Goal: Obtain resource: Obtain resource

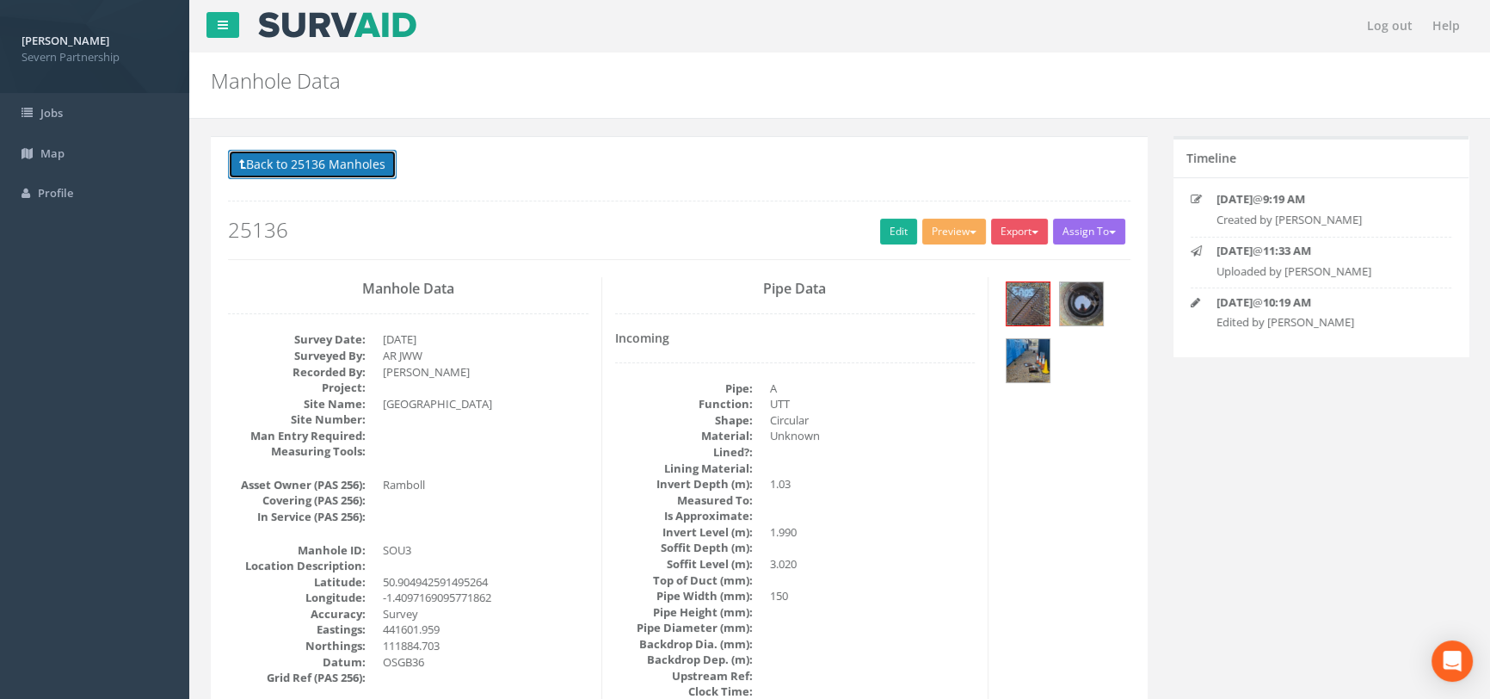
click at [268, 161] on button "Back to 25136 Manholes" at bounding box center [312, 164] width 169 height 29
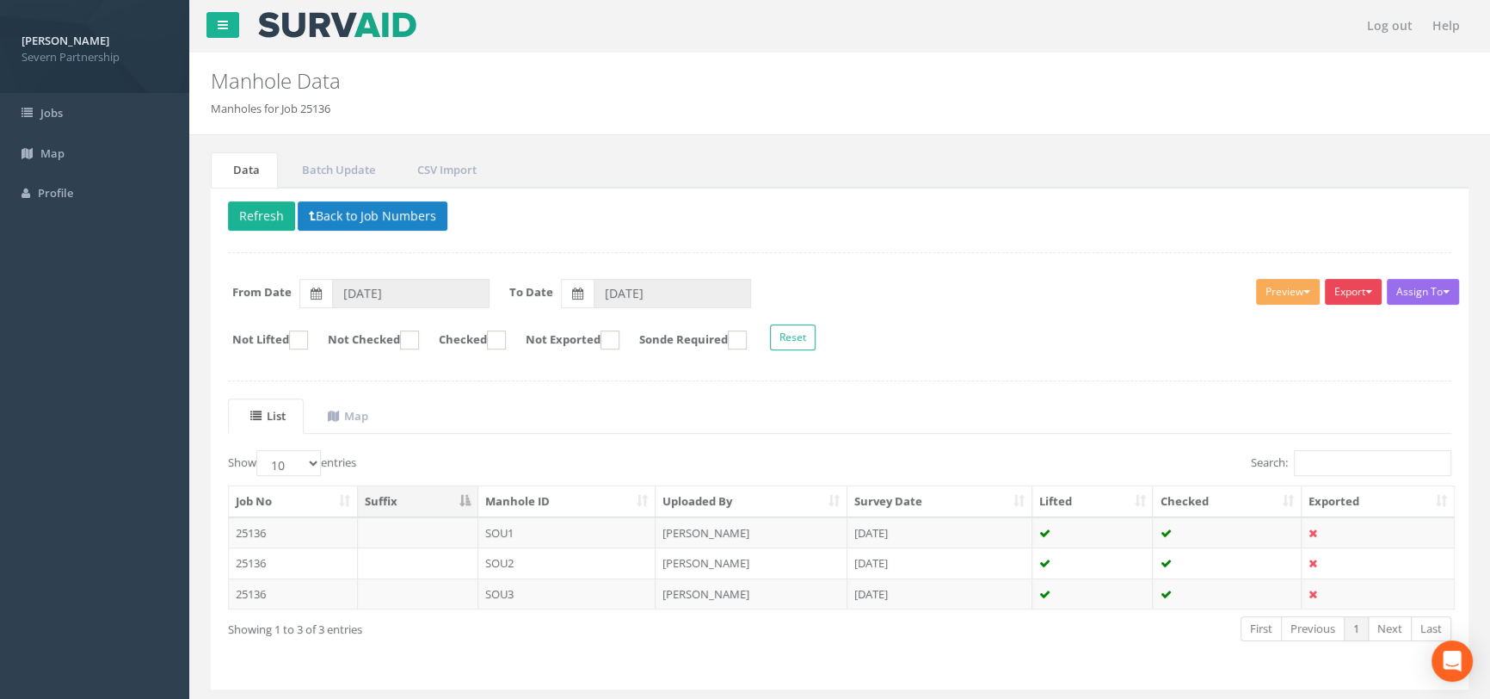
click at [1351, 300] on button "Export" at bounding box center [1353, 292] width 57 height 26
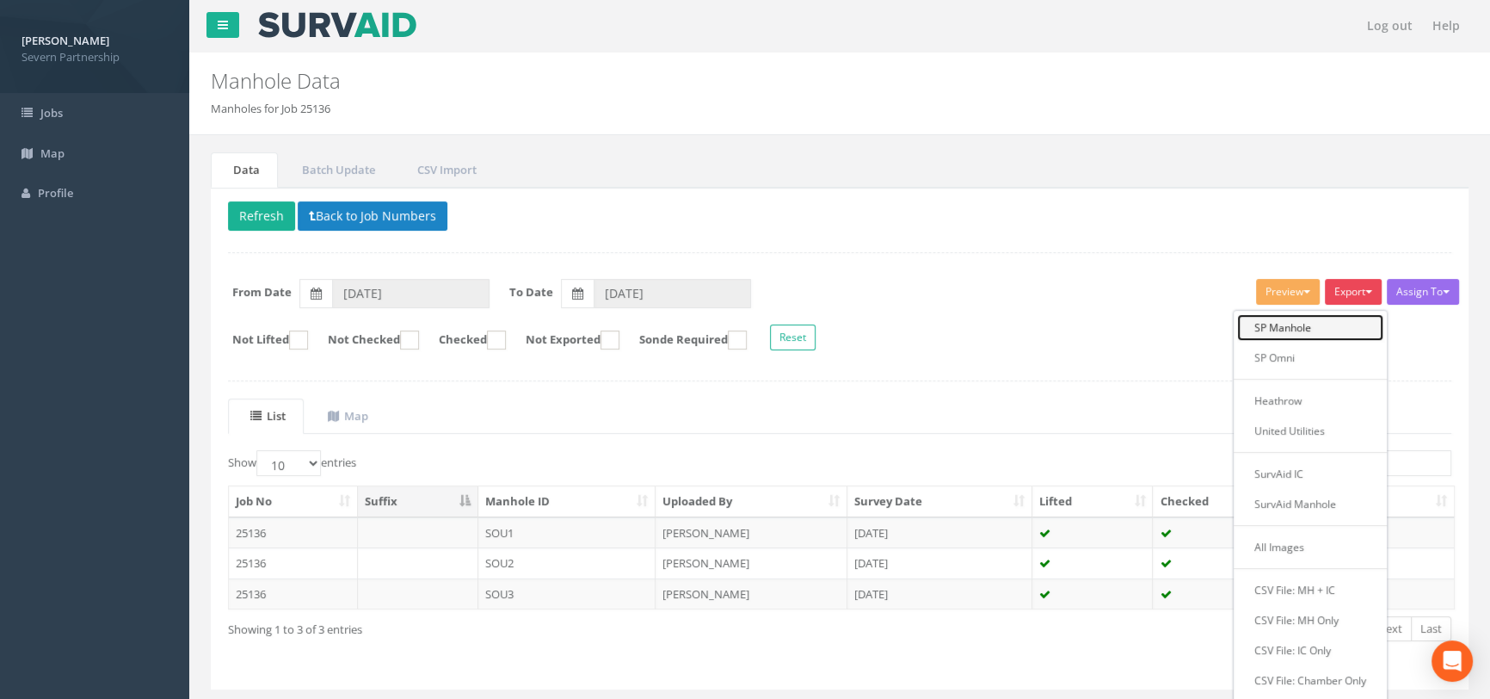
click at [1327, 317] on link "SP Manhole" at bounding box center [1310, 327] width 146 height 27
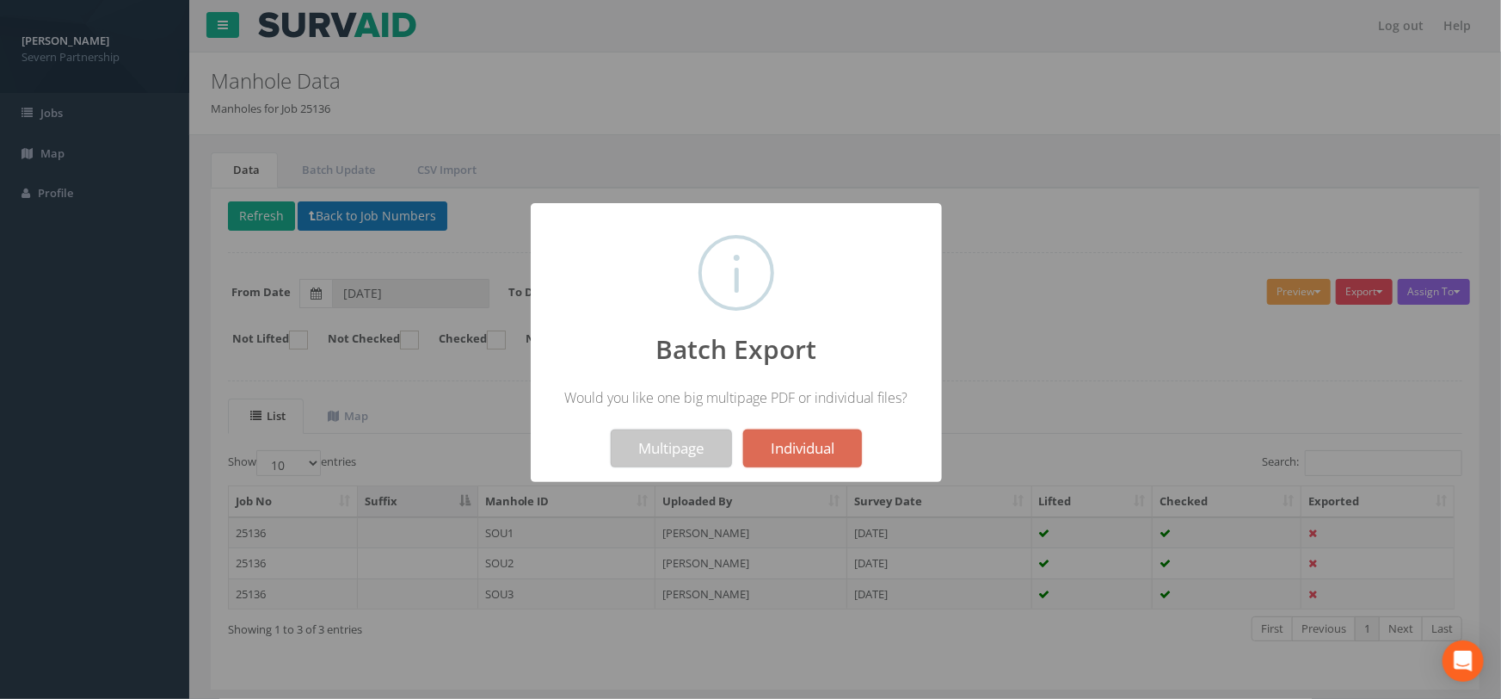
click at [690, 445] on button "Multipage" at bounding box center [671, 448] width 121 height 38
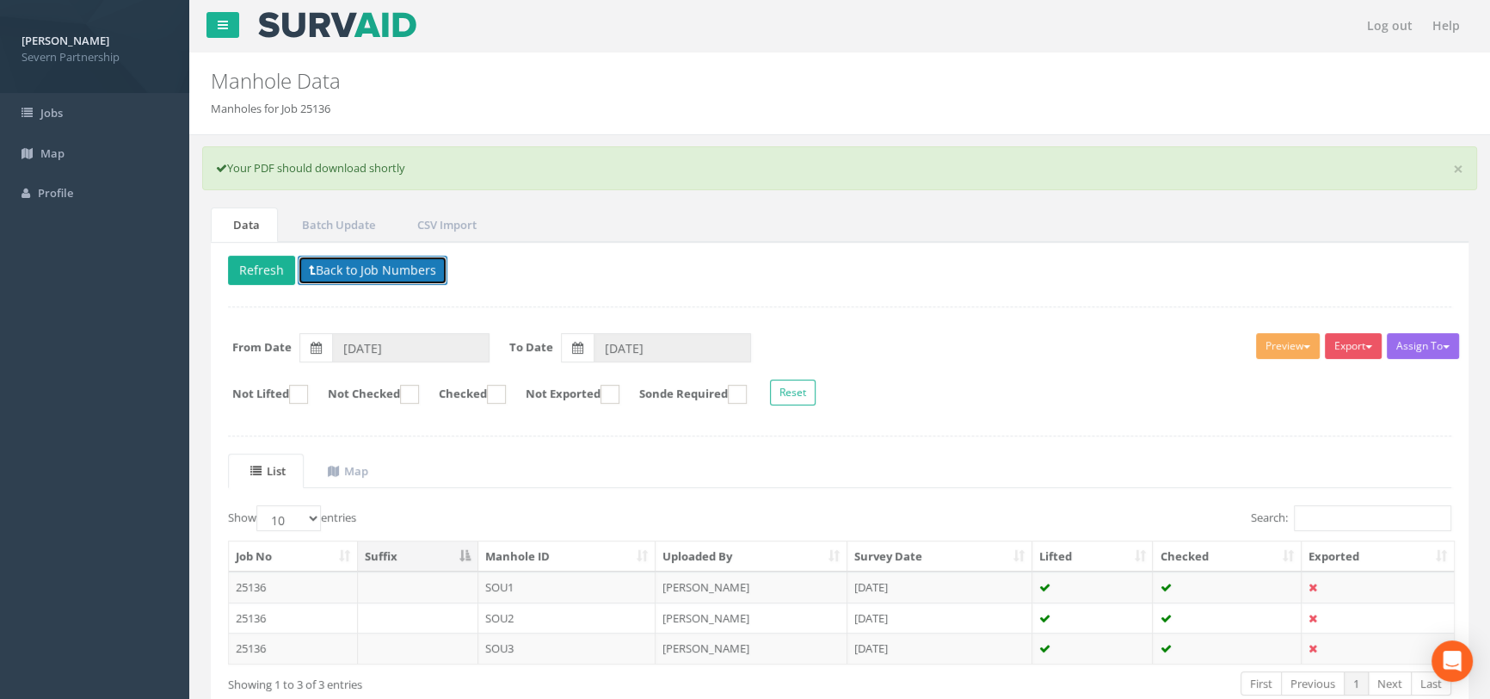
click at [385, 266] on button "Back to Job Numbers" at bounding box center [373, 270] width 150 height 29
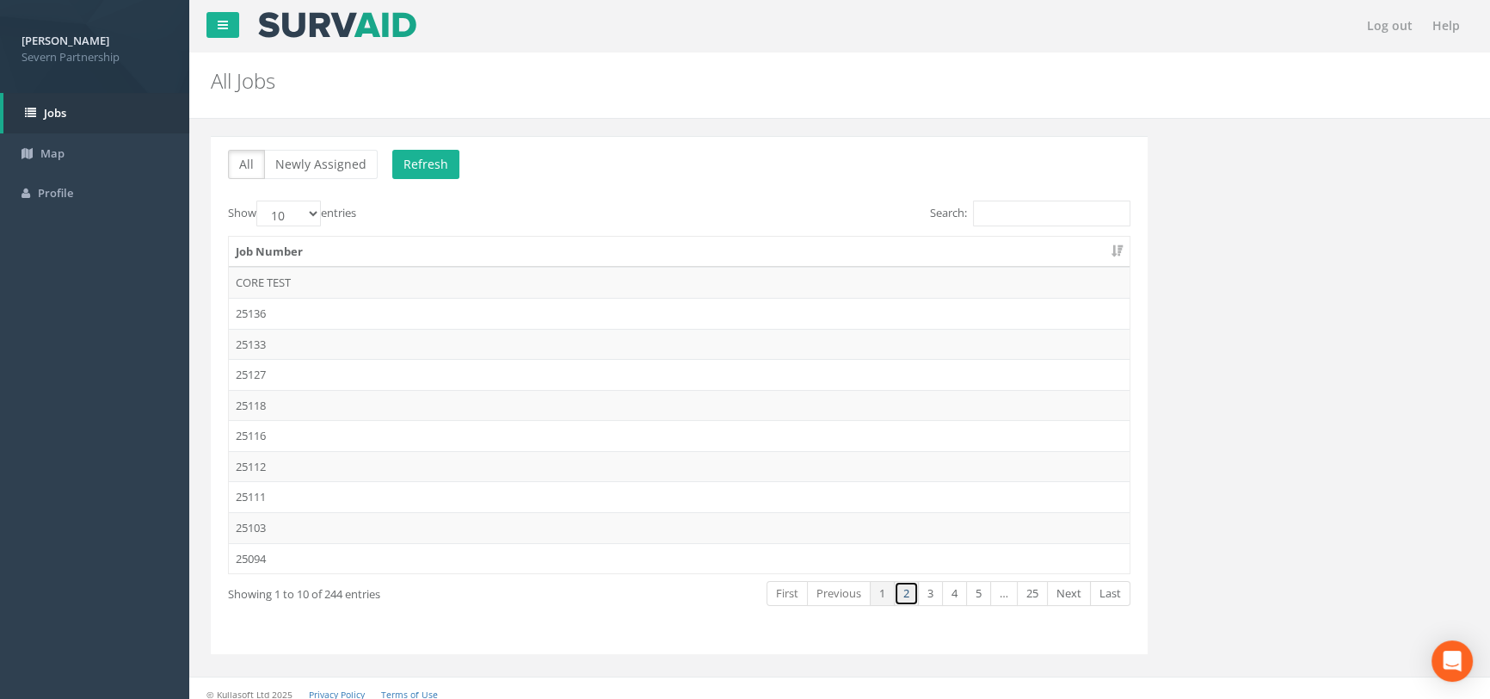
click at [908, 589] on link "2" at bounding box center [906, 593] width 25 height 25
click at [934, 591] on link "3" at bounding box center [930, 593] width 25 height 25
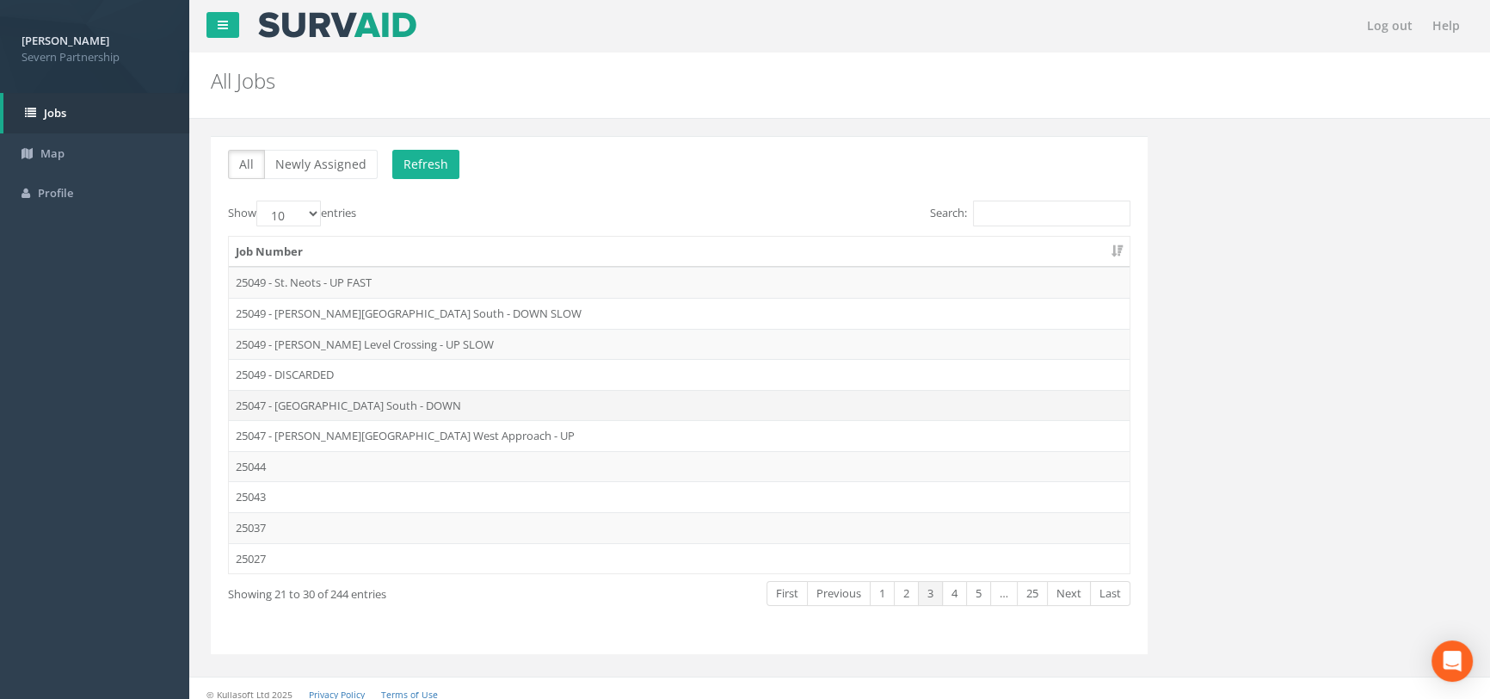
click at [339, 402] on td "25047 - [GEOGRAPHIC_DATA] South - DOWN" at bounding box center [679, 405] width 901 height 31
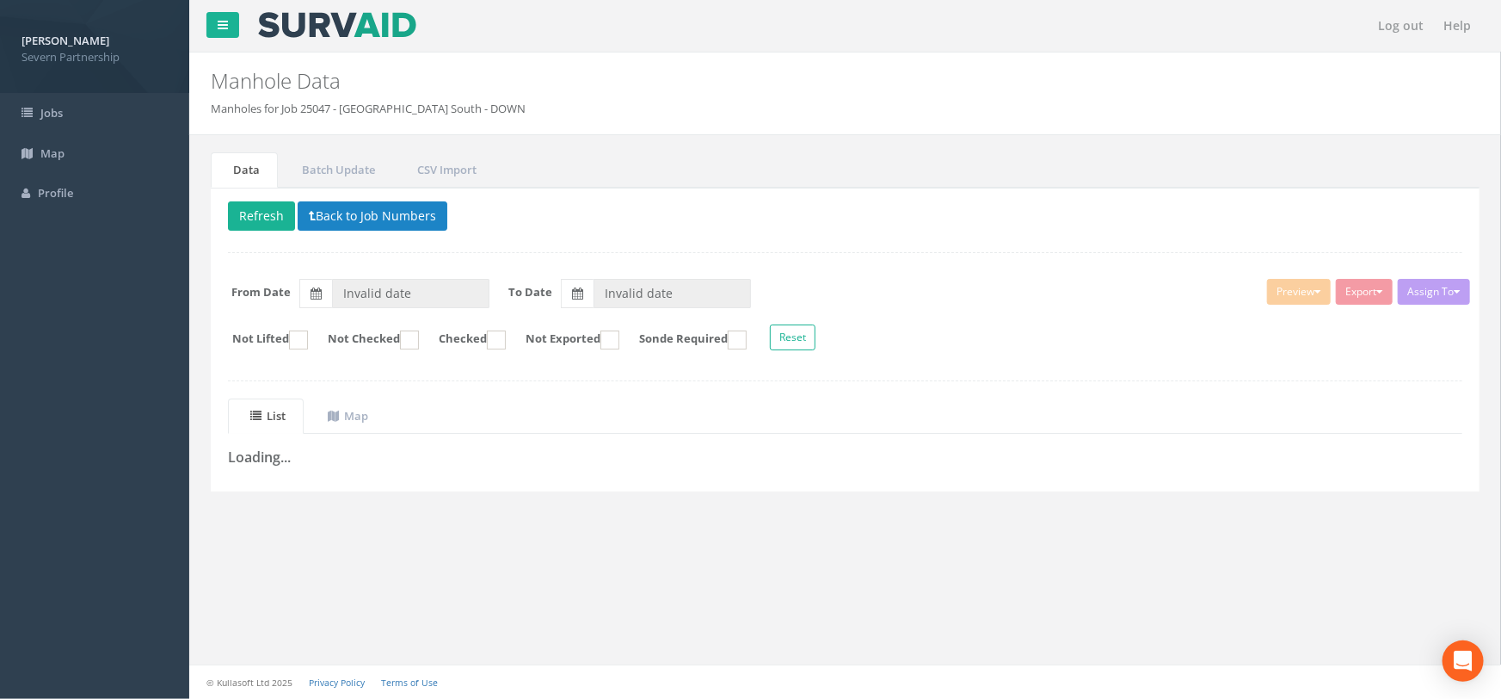
type input "[DATE]"
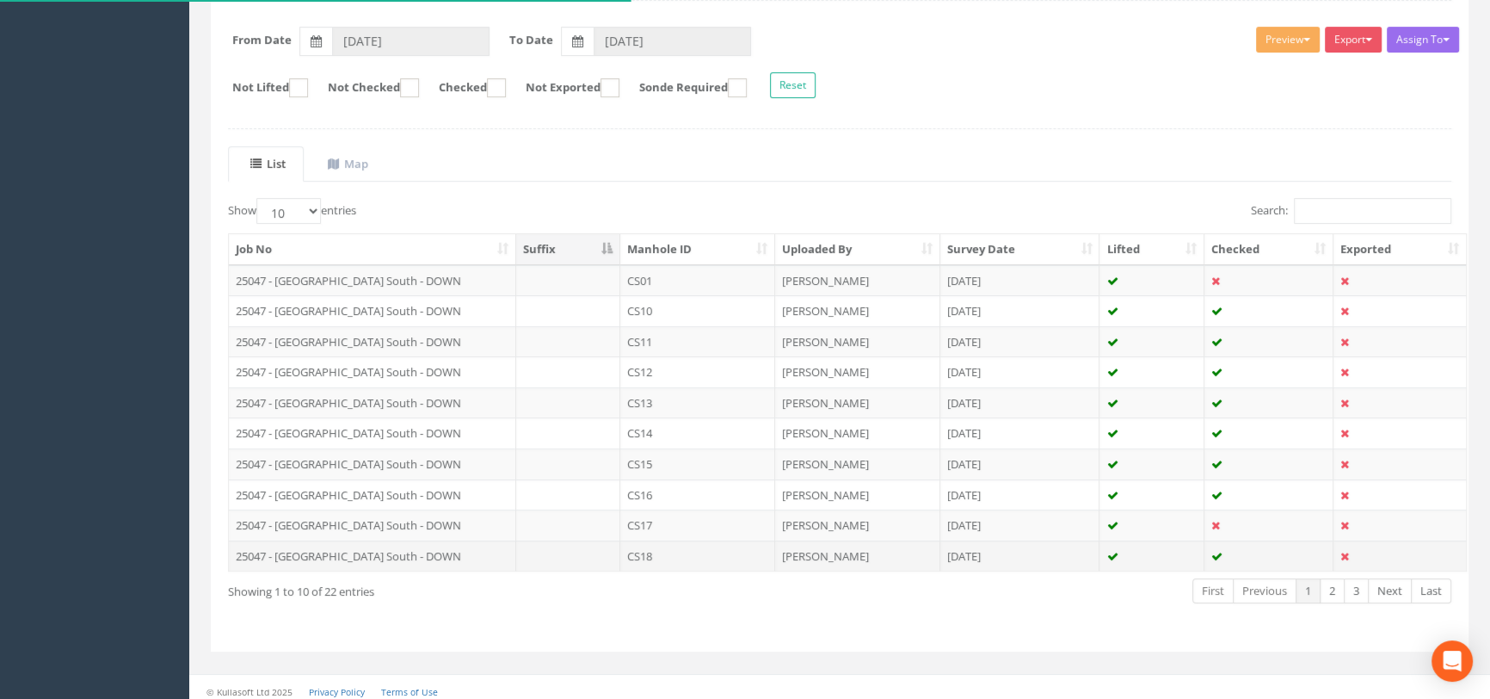
scroll to position [258, 0]
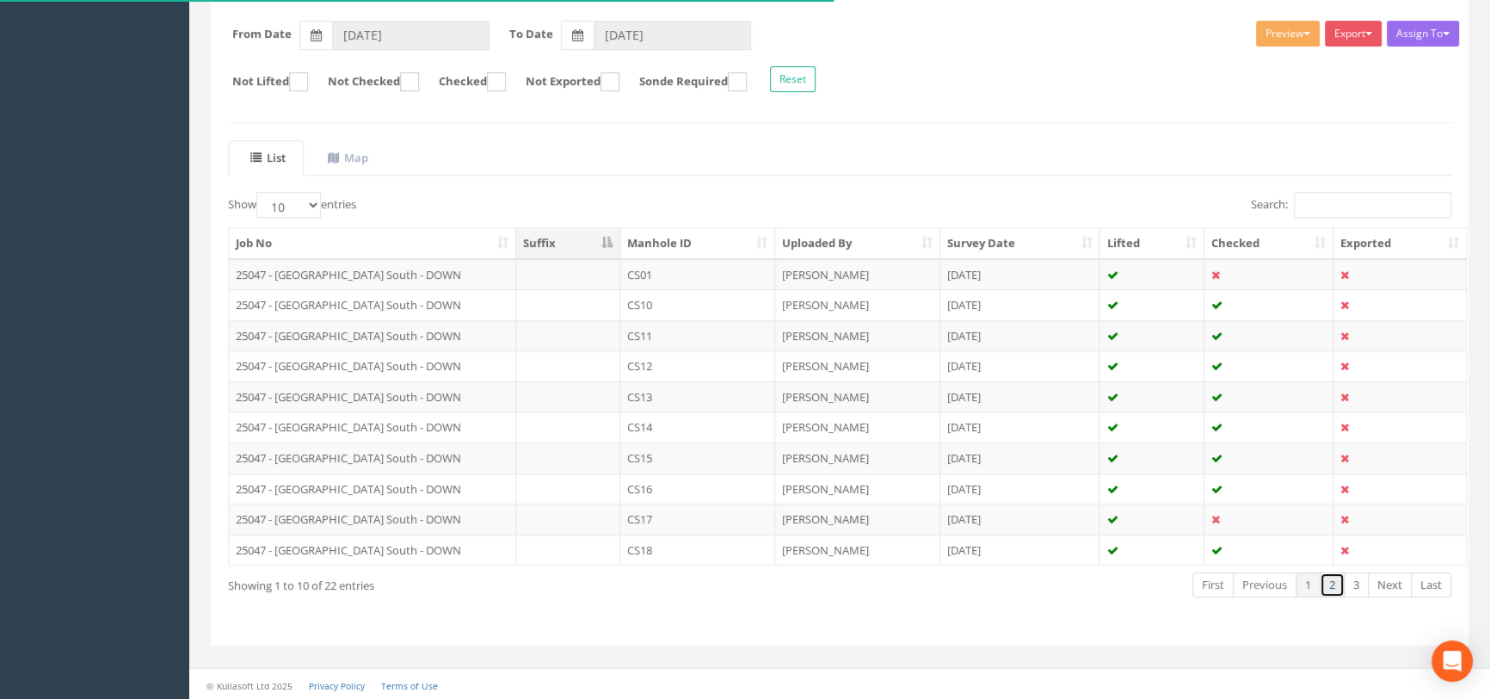
click at [1334, 583] on link "2" at bounding box center [1332, 584] width 25 height 25
click at [1356, 583] on link "3" at bounding box center [1356, 584] width 25 height 25
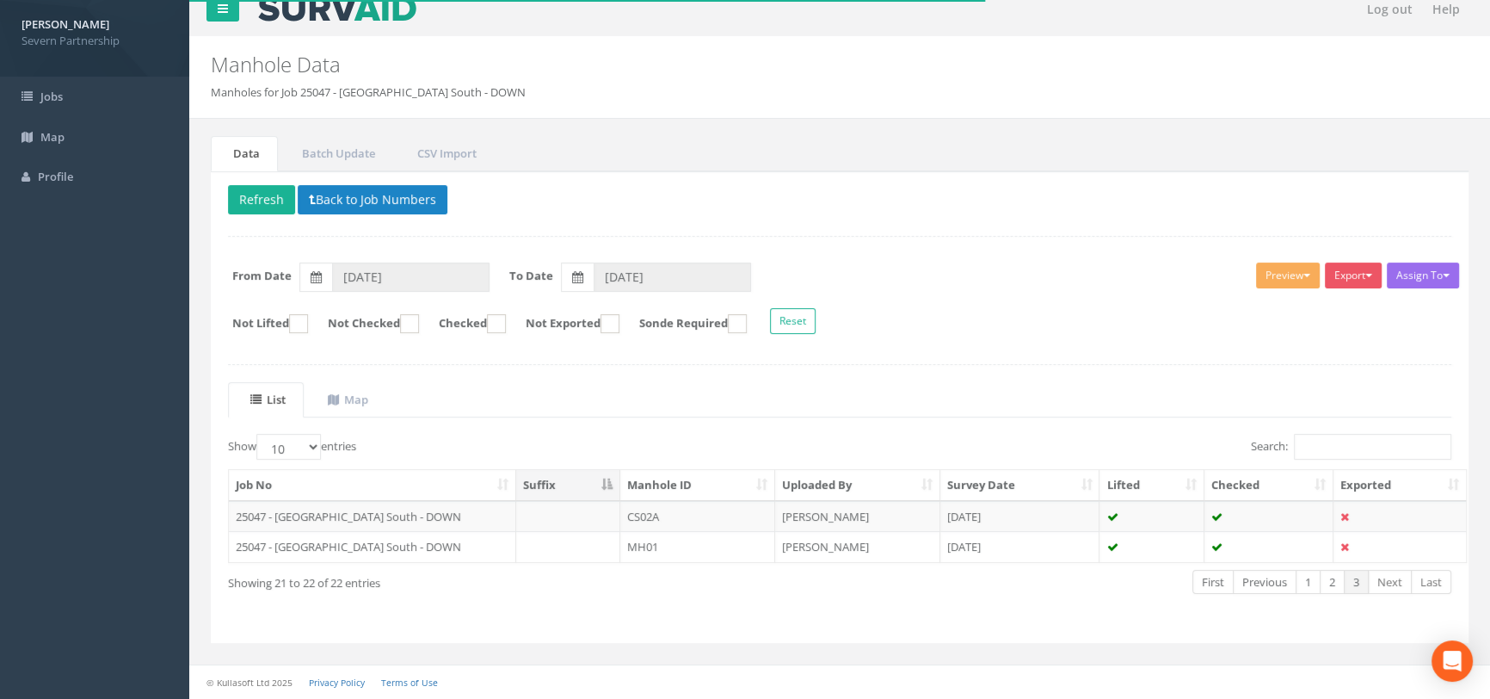
scroll to position [15, 0]
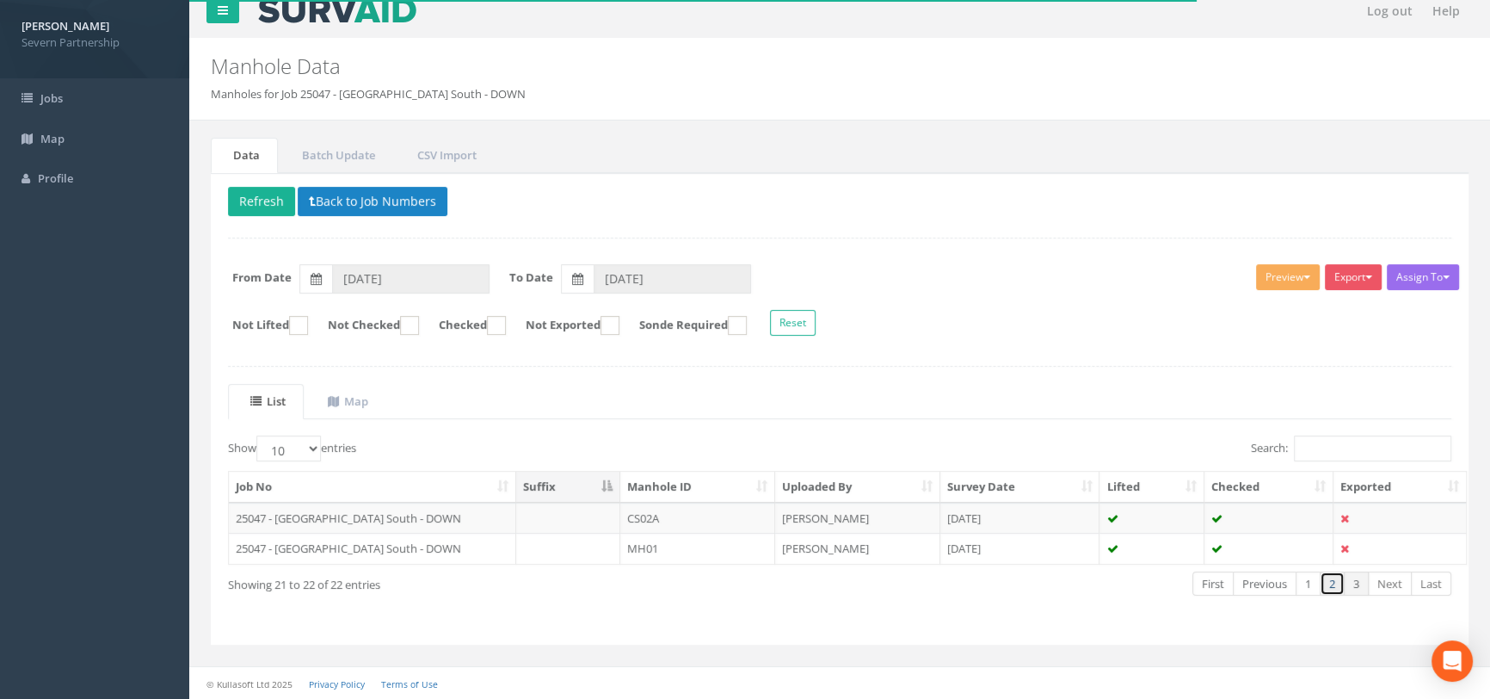
click at [1334, 576] on link "2" at bounding box center [1332, 583] width 25 height 25
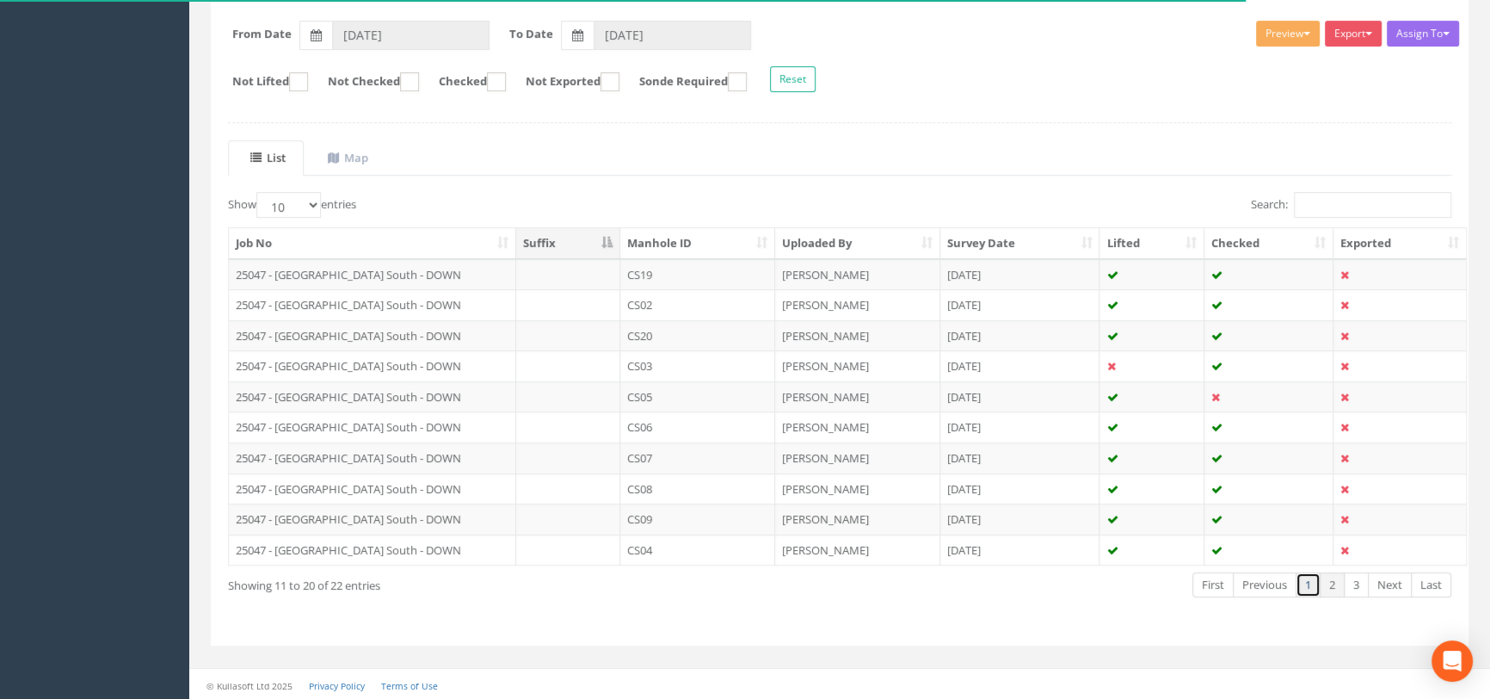
click at [1309, 578] on link "1" at bounding box center [1308, 584] width 25 height 25
click at [1334, 583] on link "2" at bounding box center [1332, 584] width 25 height 25
click at [1352, 587] on link "3" at bounding box center [1356, 584] width 25 height 25
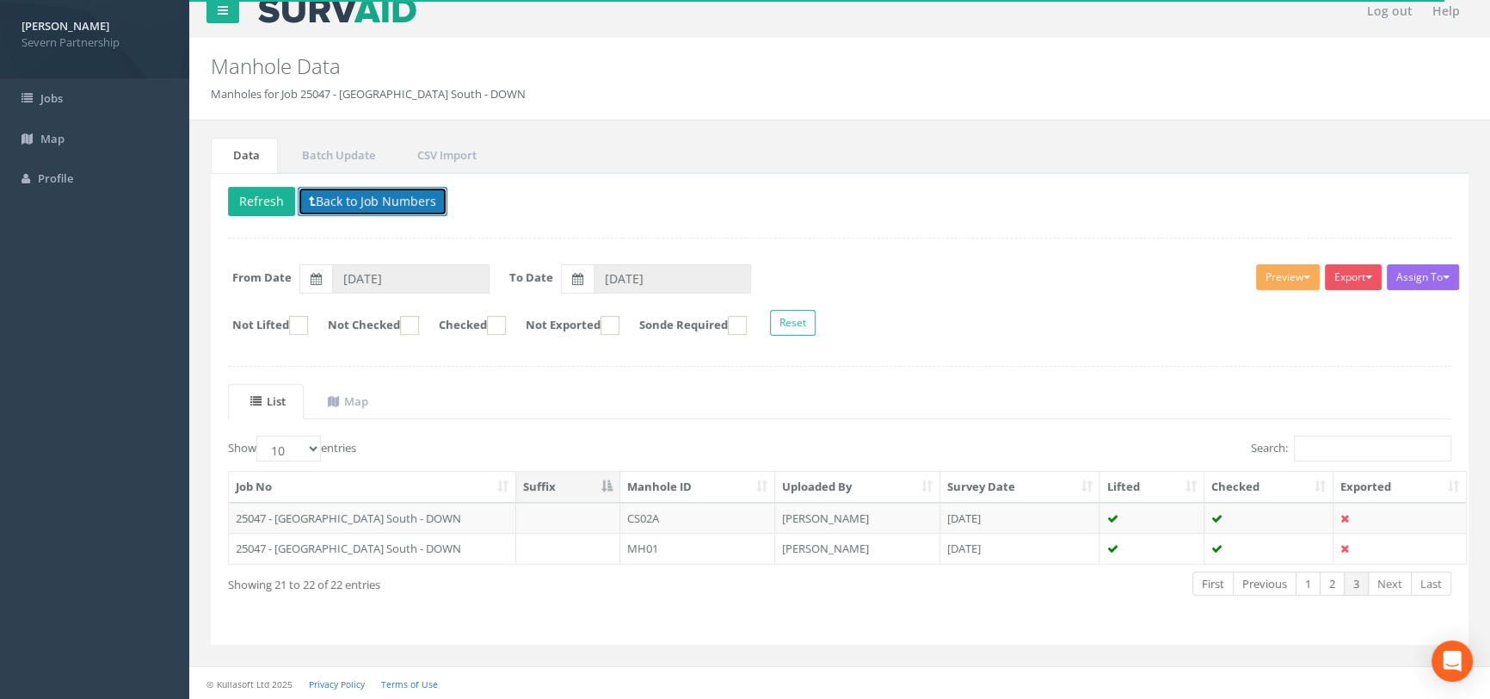
click at [369, 207] on button "Back to Job Numbers" at bounding box center [373, 201] width 150 height 29
